Goal: Task Accomplishment & Management: Manage account settings

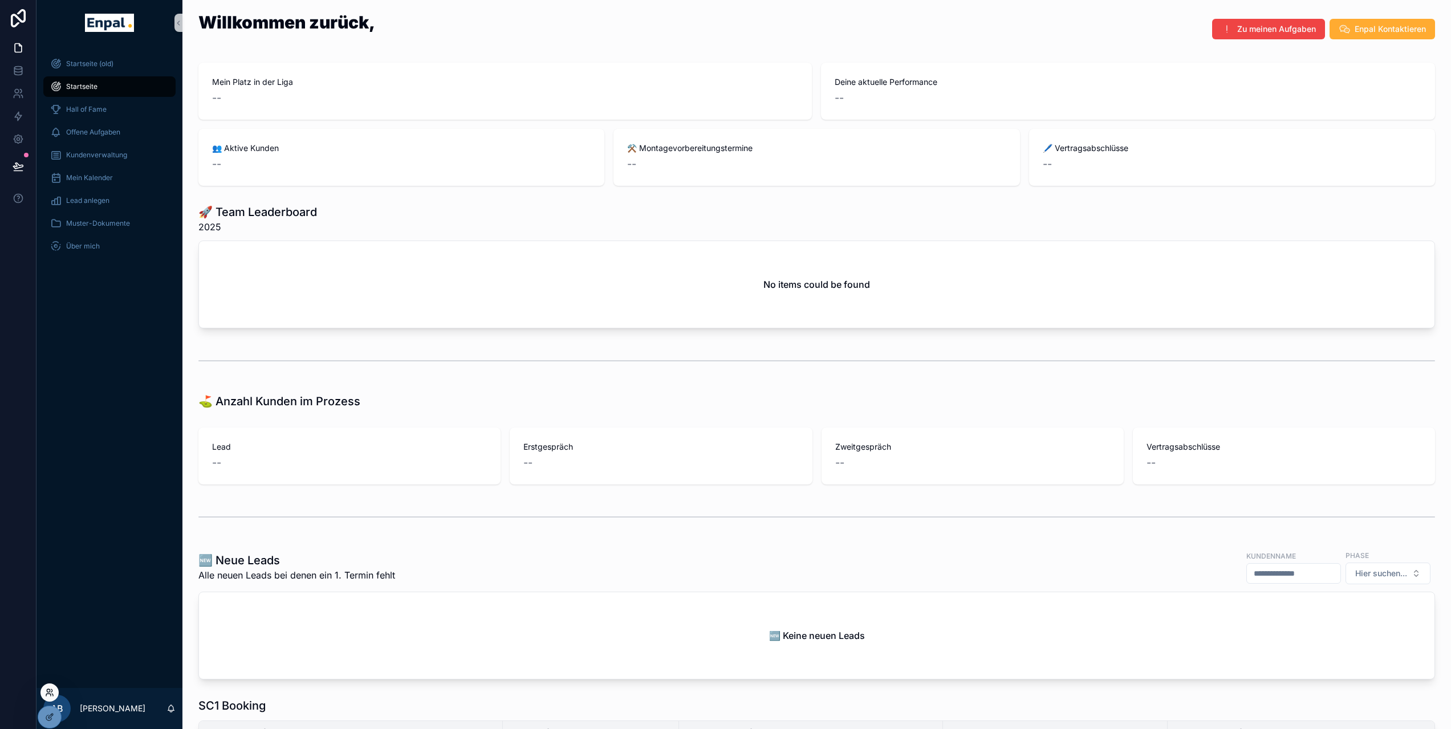
click at [48, 689] on icon at bounding box center [48, 690] width 3 height 3
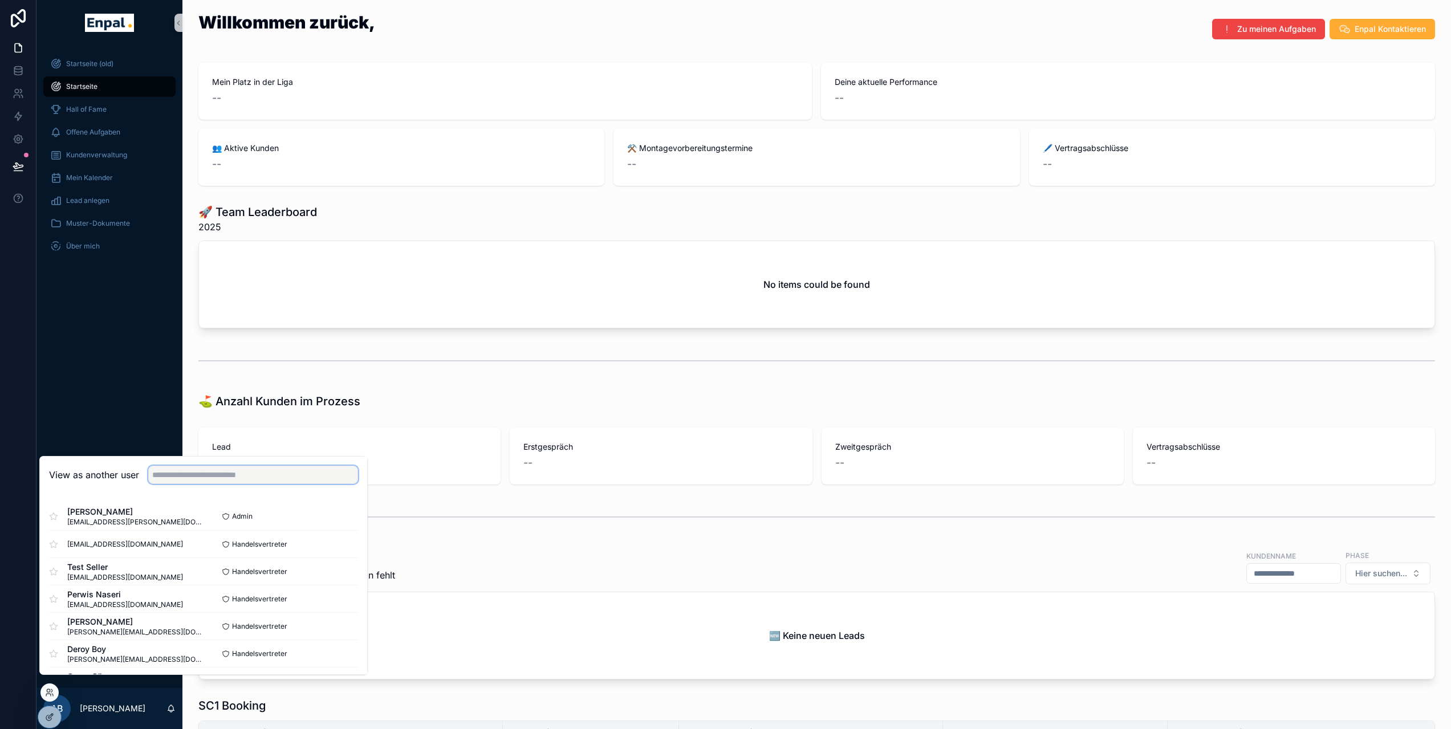
click at [224, 482] on input "text" at bounding box center [253, 475] width 210 height 18
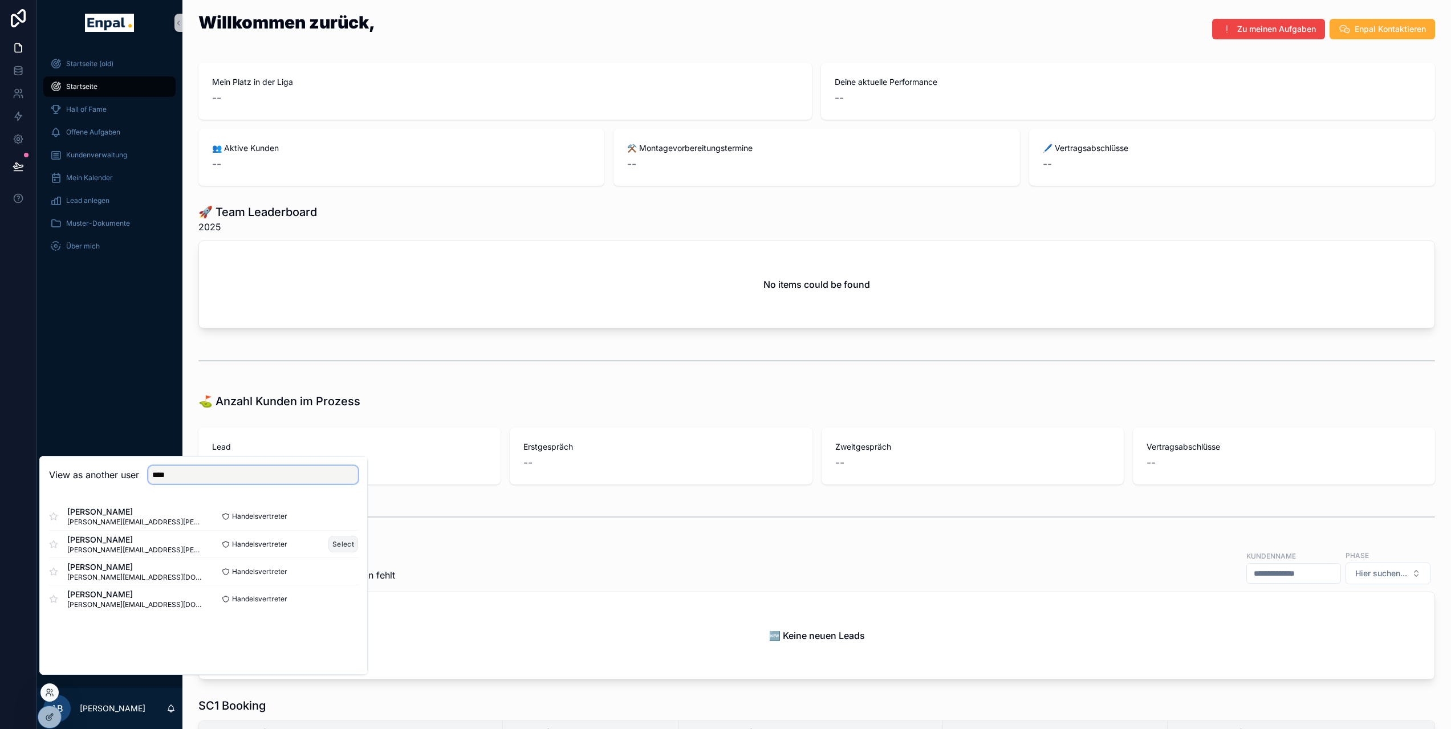
type input "****"
click at [337, 550] on button "Select" at bounding box center [343, 544] width 30 height 17
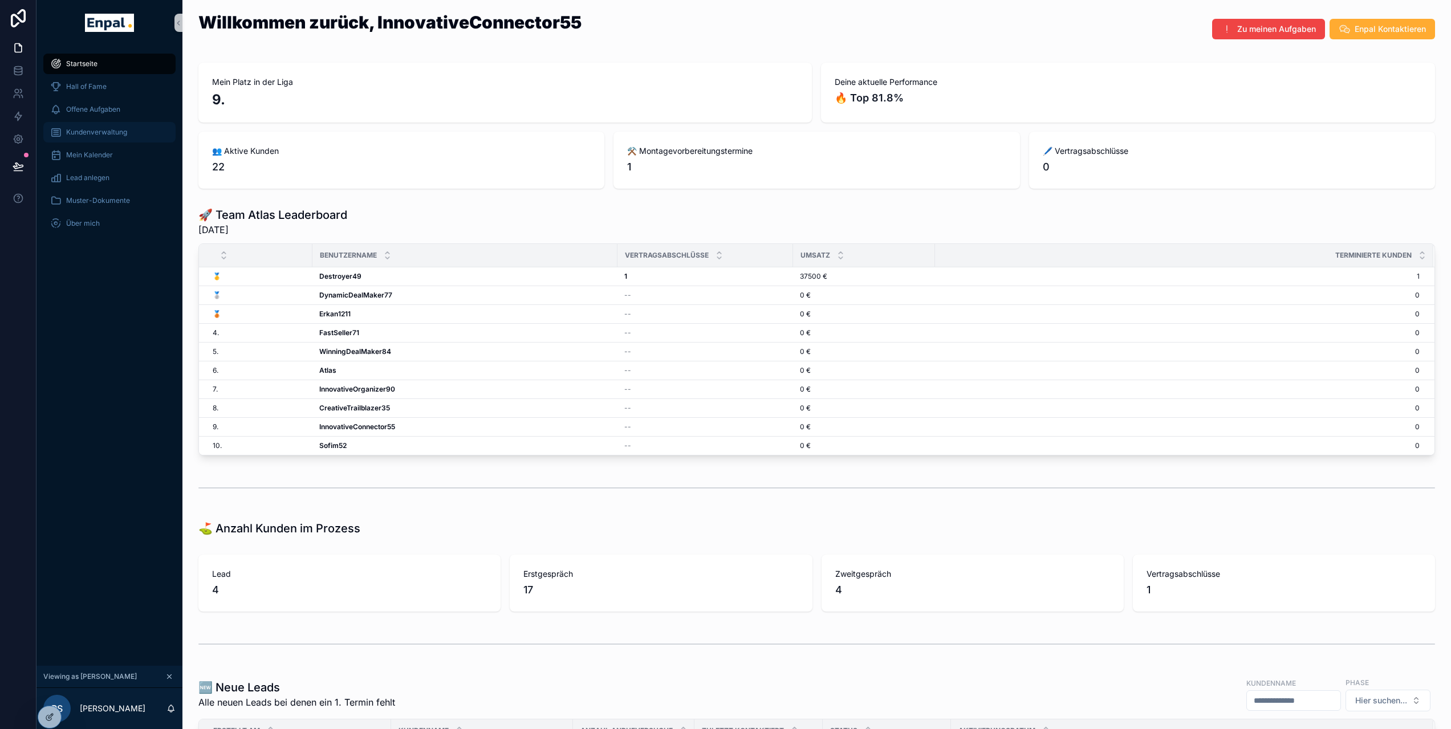
click at [130, 139] on div "Kundenverwaltung" at bounding box center [109, 132] width 119 height 18
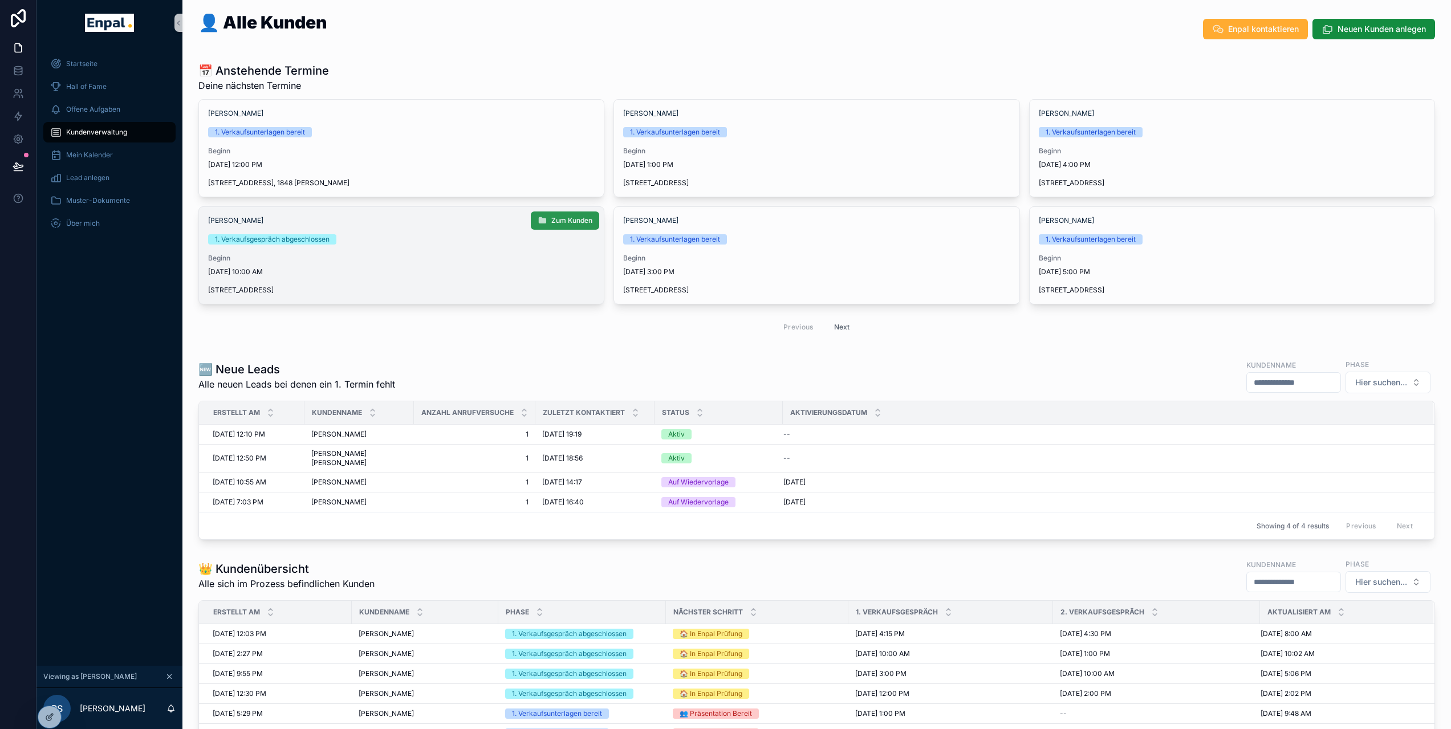
click at [553, 221] on span "Zum Kunden" at bounding box center [571, 220] width 41 height 9
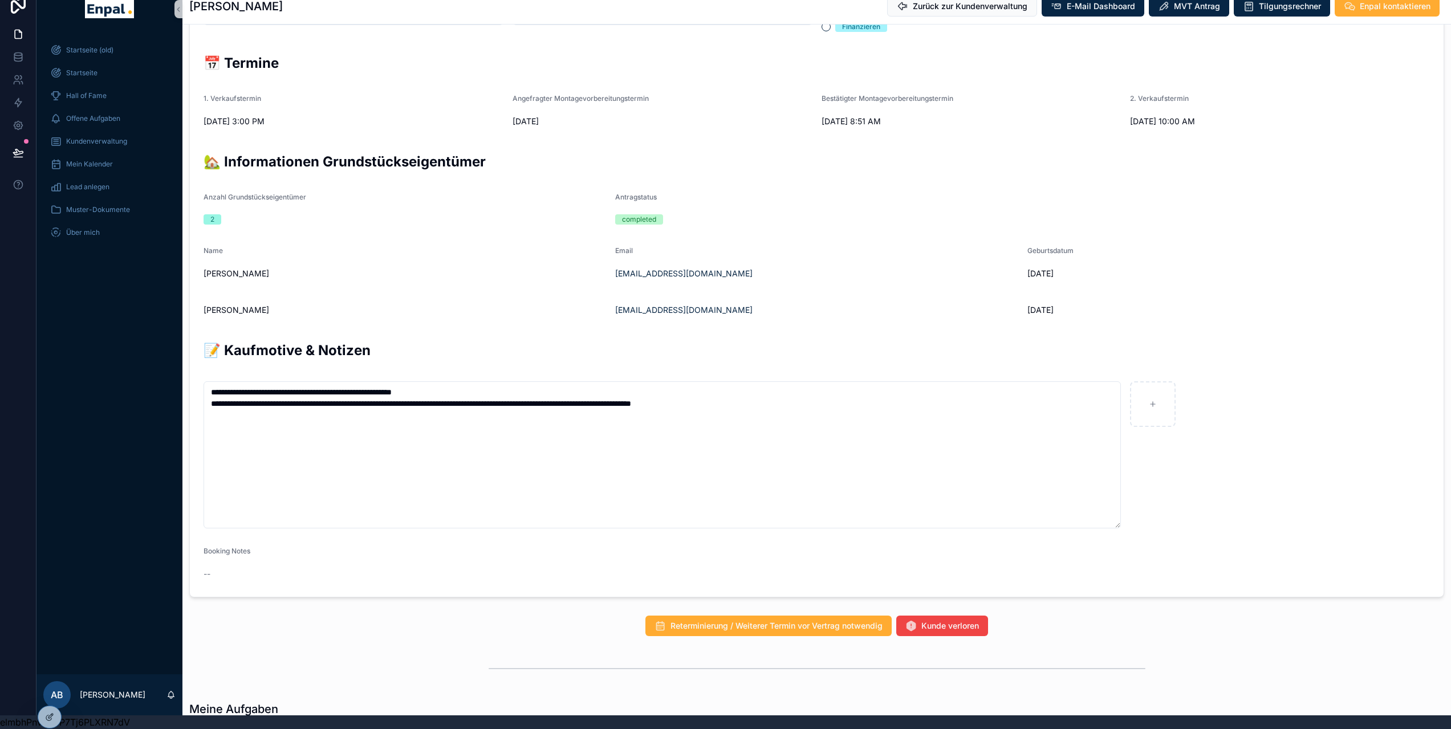
scroll to position [554, 0]
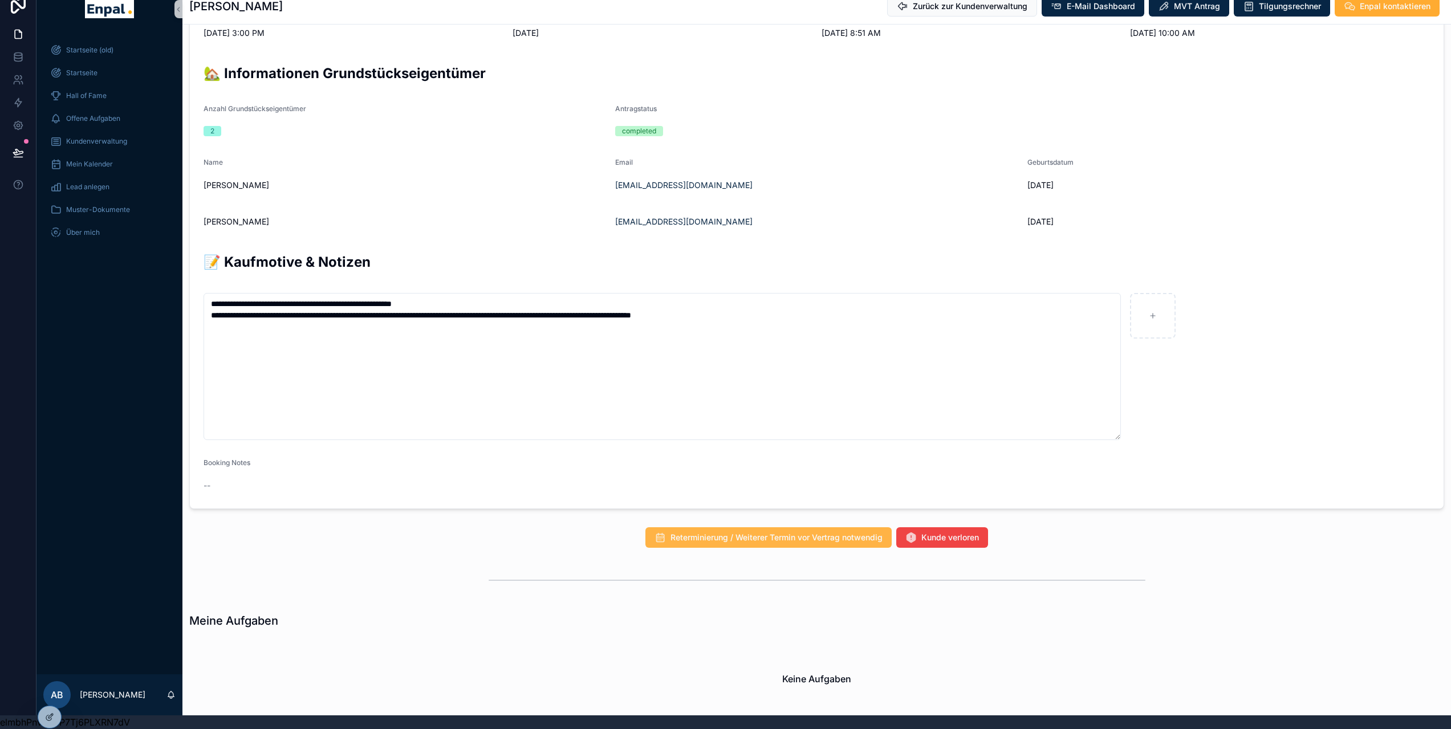
click at [707, 536] on button "Reterminierung / Weiterer Termin vor Vertrag notwendig" at bounding box center [769, 538] width 246 height 21
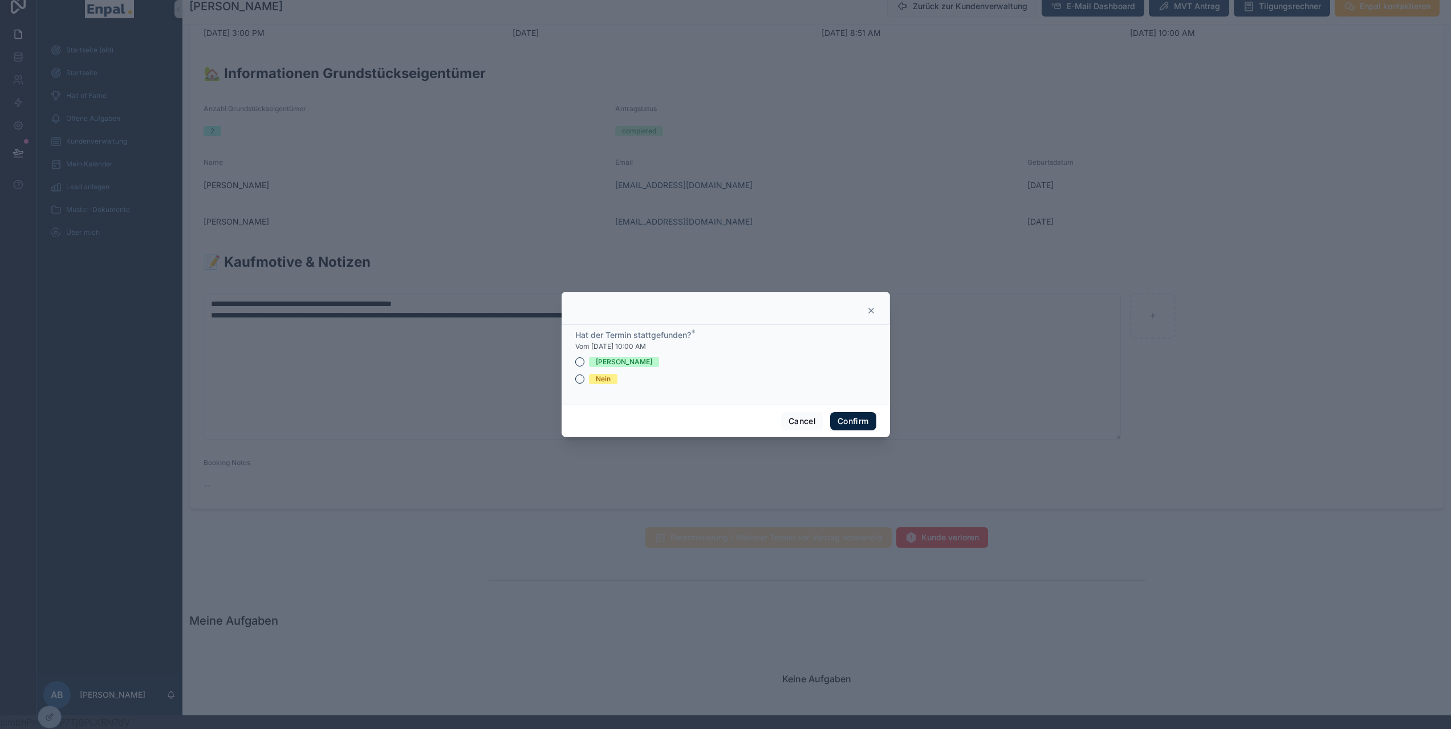
click at [596, 384] on div "Nein" at bounding box center [603, 379] width 15 height 10
click at [585, 384] on button "Nein" at bounding box center [579, 379] width 9 height 9
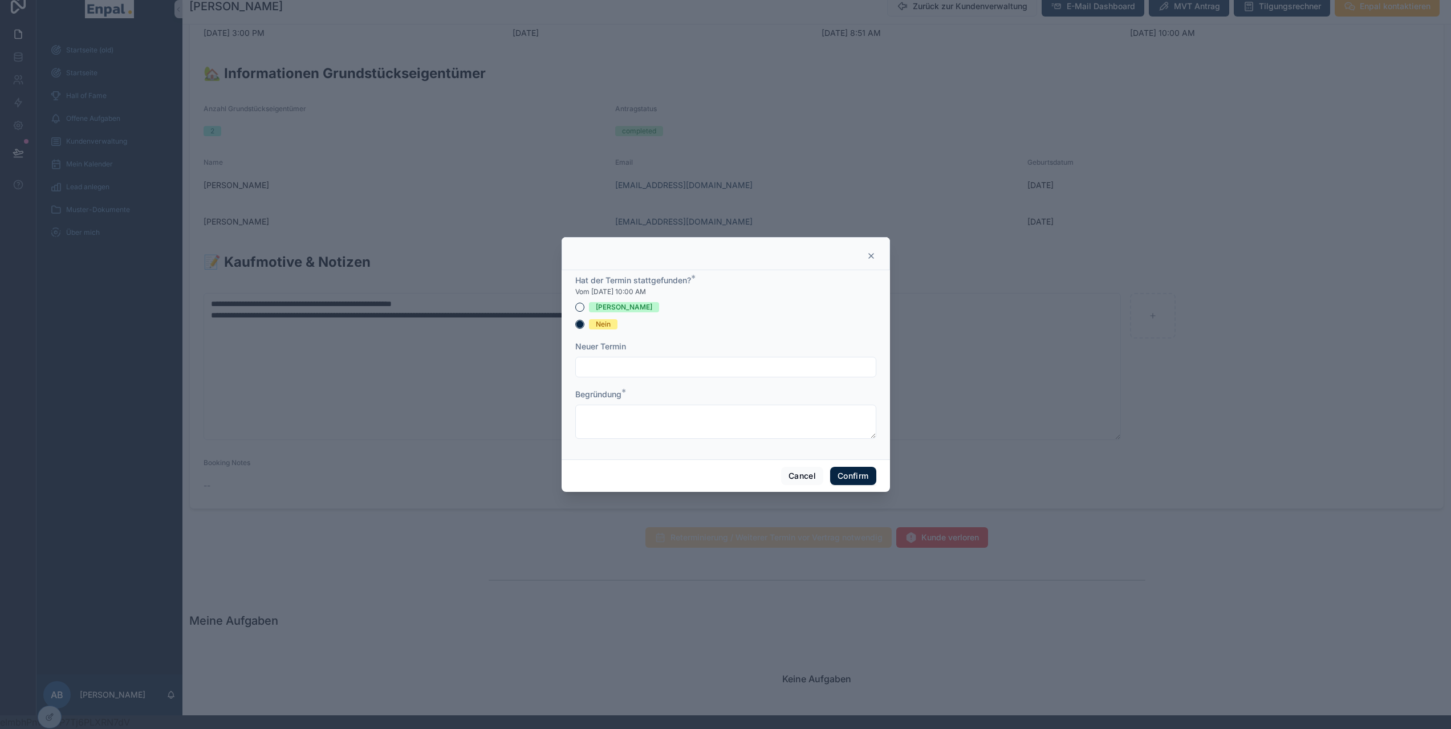
click at [608, 378] on div at bounding box center [725, 367] width 301 height 21
click at [611, 417] on textarea at bounding box center [725, 422] width 301 height 34
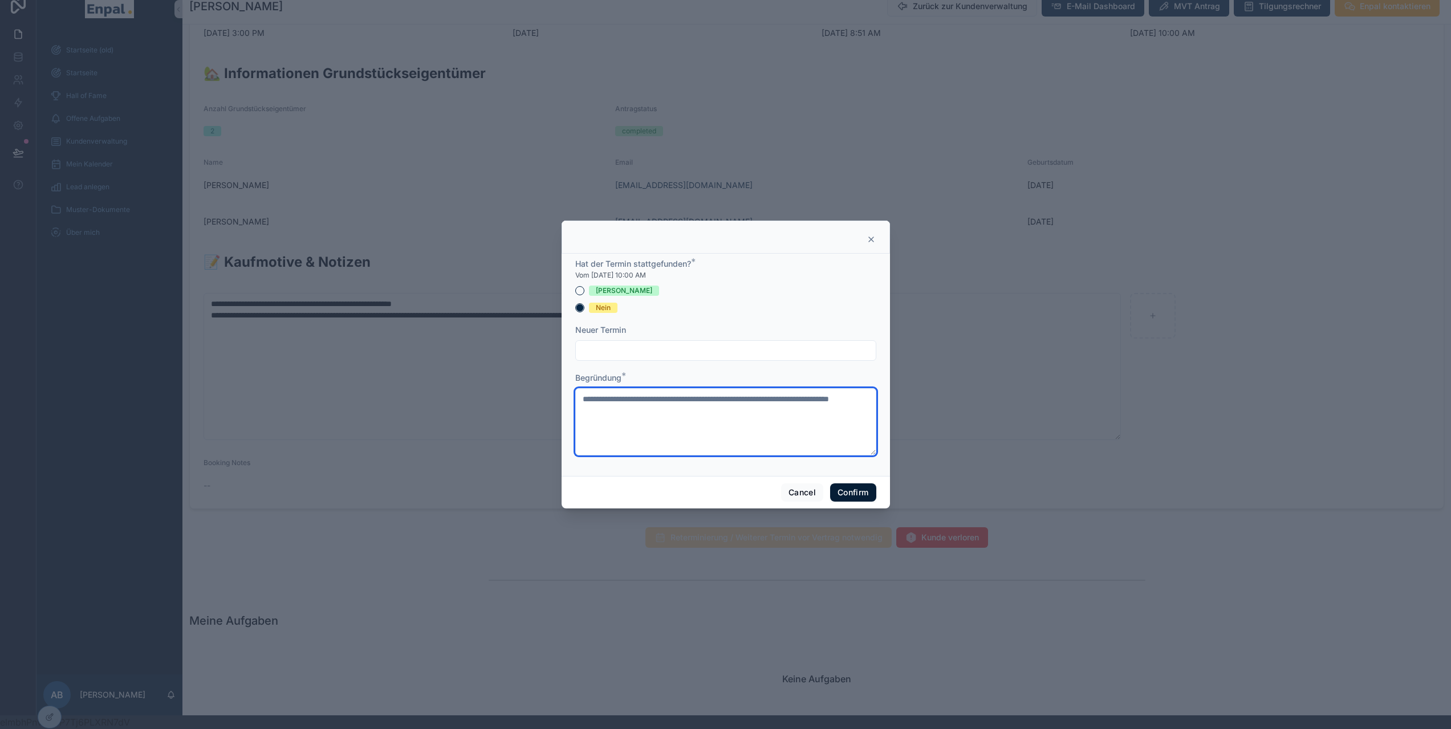
type textarea "**********"
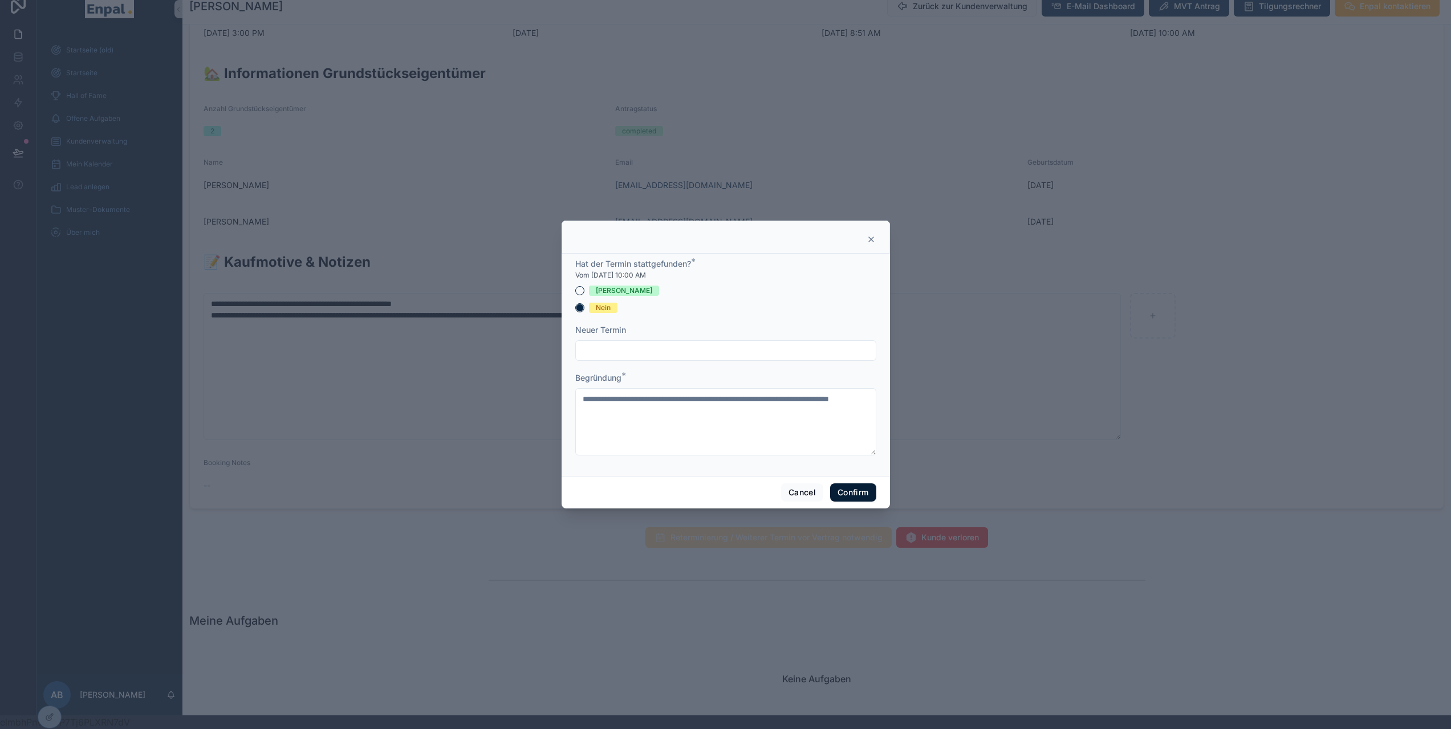
click at [847, 494] on button "Confirm" at bounding box center [853, 493] width 46 height 18
